Goal: Transaction & Acquisition: Purchase product/service

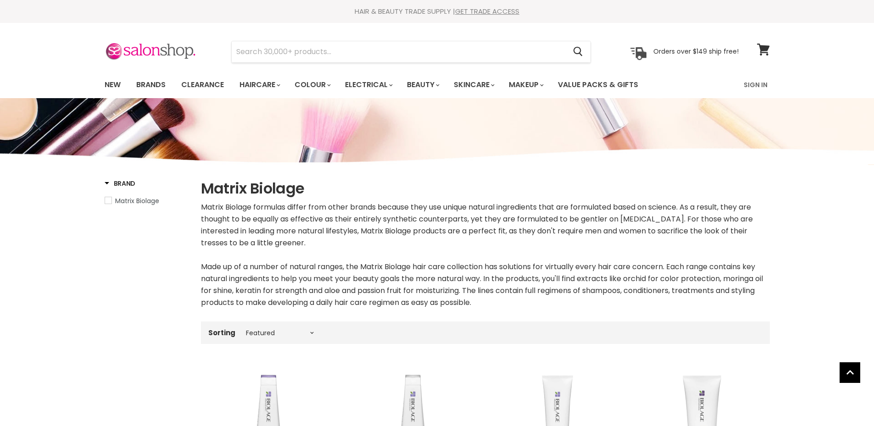
select select "manual"
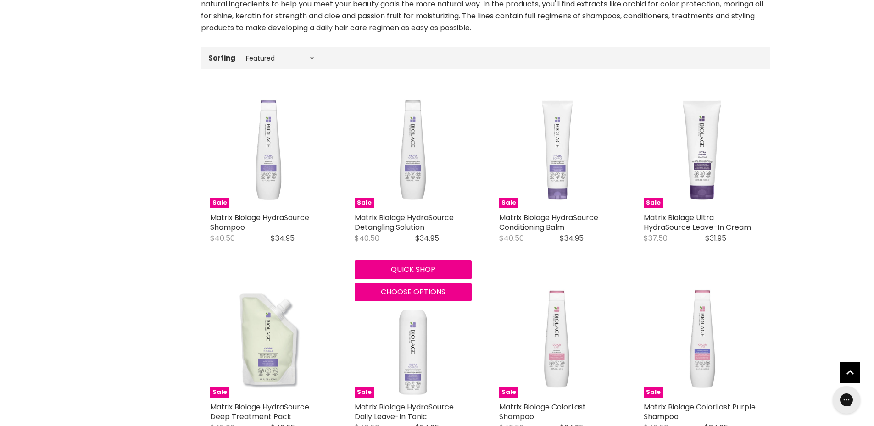
click at [420, 161] on img "Main content" at bounding box center [413, 149] width 37 height 117
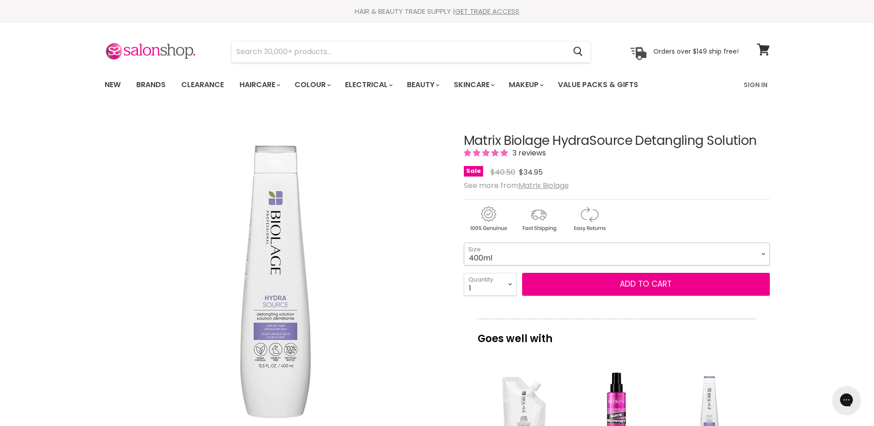
click at [765, 254] on select "400ml 1 Litre" at bounding box center [617, 254] width 306 height 23
click at [464, 243] on select "400ml 1 Litre" at bounding box center [617, 254] width 306 height 23
select select "1 Litre"
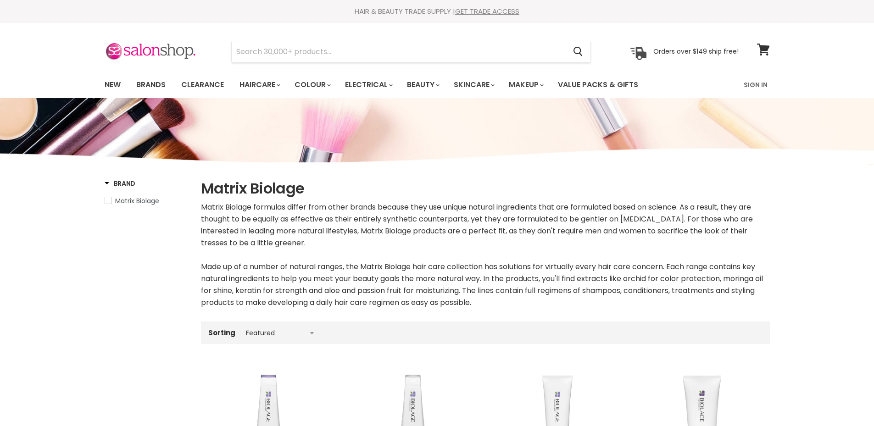
select select "manual"
